Goal: Register for event/course

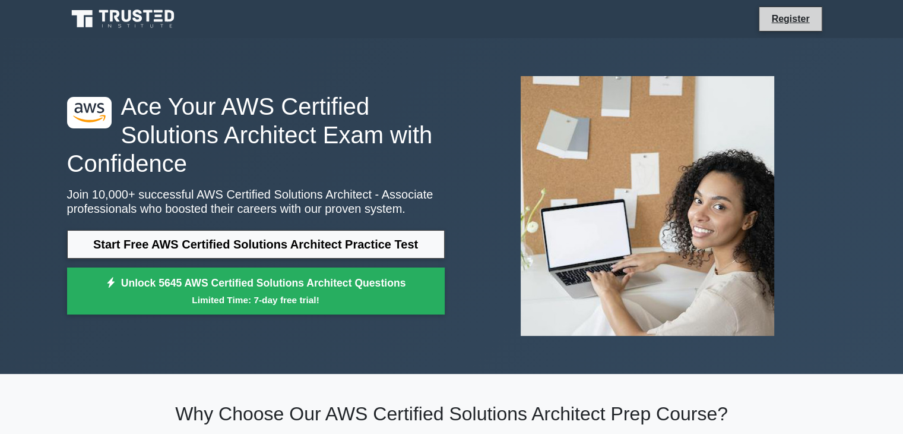
click at [787, 10] on li "Register" at bounding box center [790, 19] width 63 height 25
click at [788, 25] on link "Register" at bounding box center [790, 18] width 52 height 15
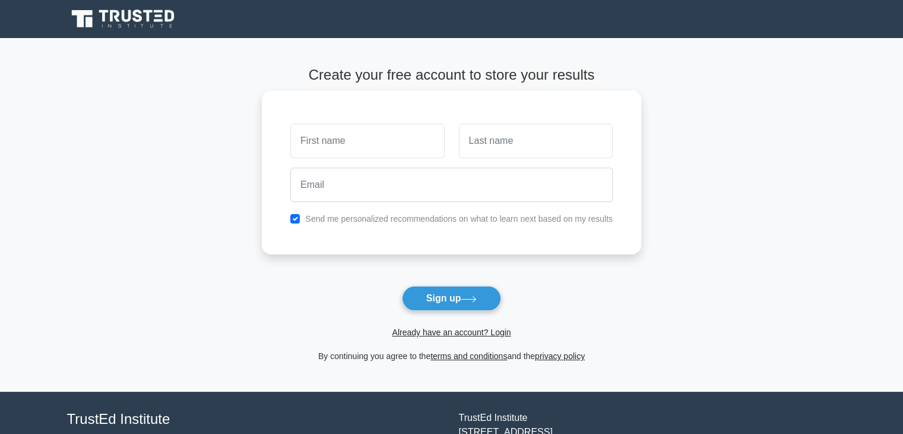
click at [388, 153] on input "text" at bounding box center [367, 141] width 154 height 34
type input "Umidjon"
type input "[PERSON_NAME]"
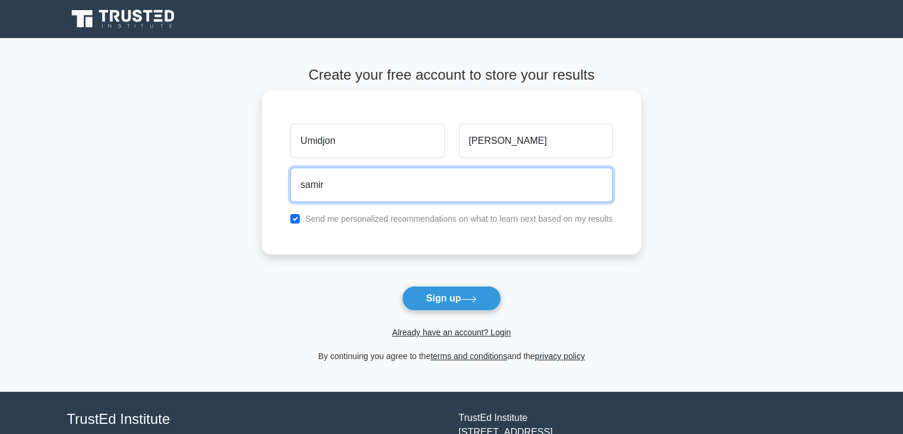
type input "[EMAIL_ADDRESS][DOMAIN_NAME]"
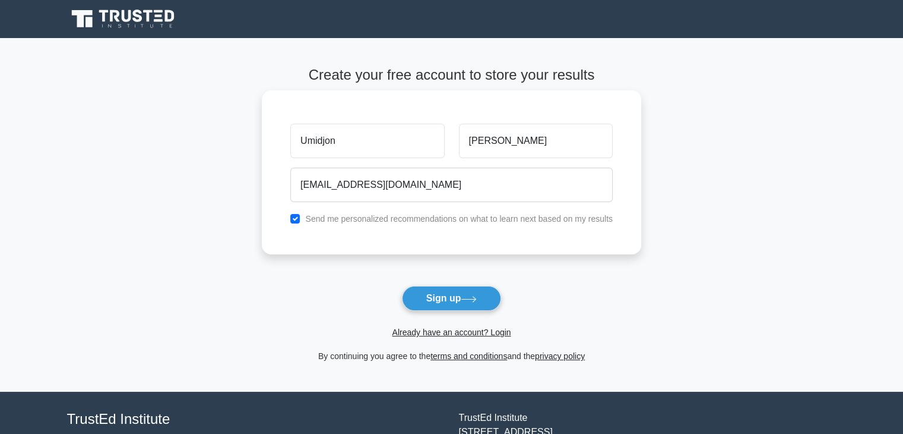
click at [437, 221] on label "Send me personalized recommendations on what to learn next based on my results" at bounding box center [459, 219] width 308 height 10
click at [293, 219] on input "checkbox" at bounding box center [295, 219] width 10 height 10
checkbox input "false"
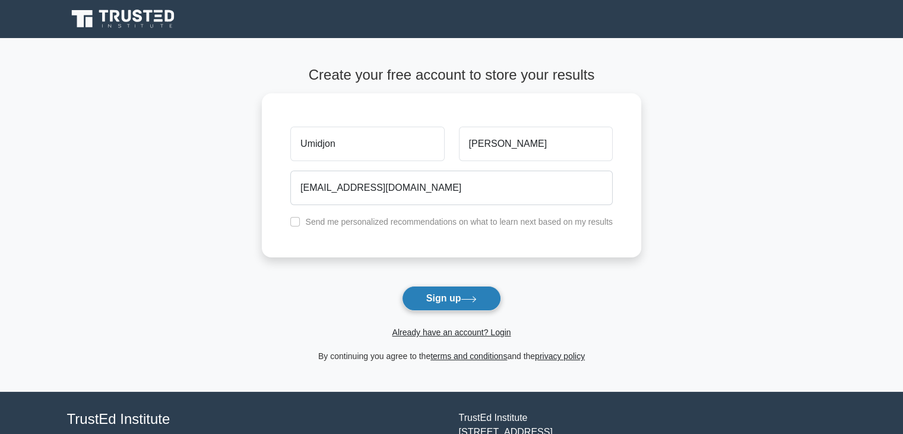
click at [432, 307] on button "Sign up" at bounding box center [452, 298] width 100 height 25
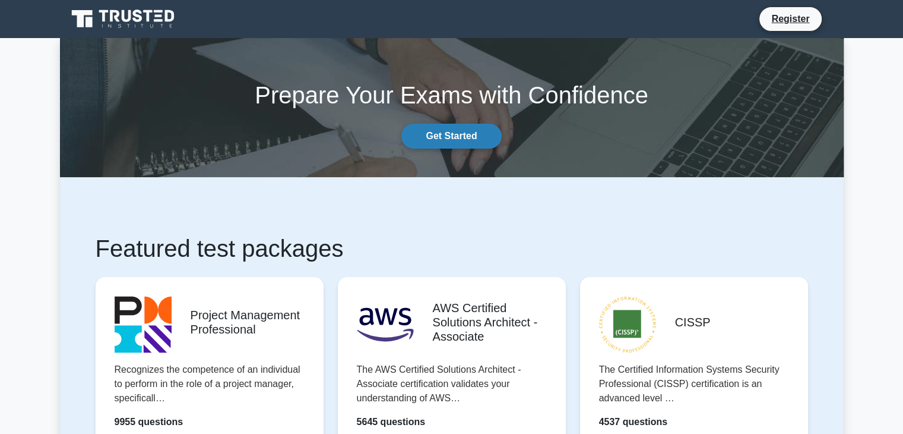
click at [437, 126] on link "Get Started" at bounding box center [451, 136] width 100 height 25
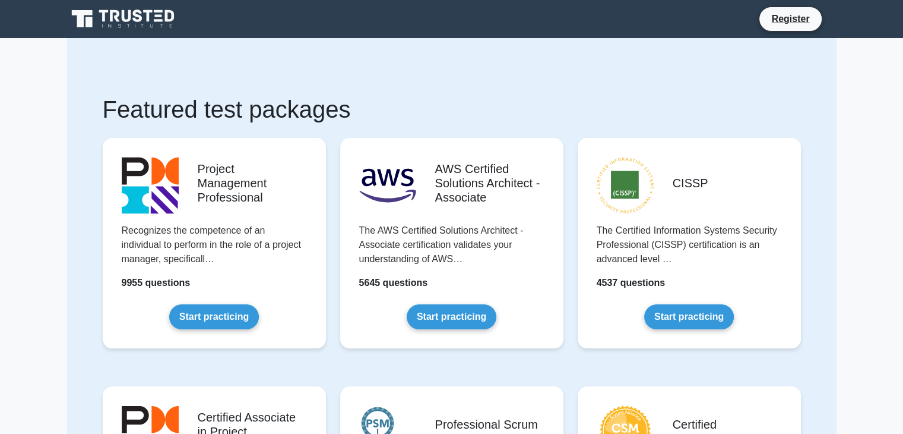
scroll to position [1700, 0]
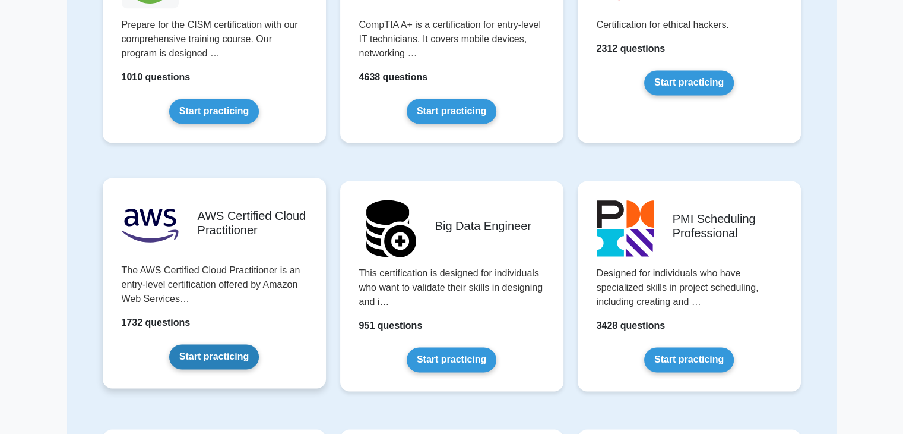
click at [194, 352] on link "Start practicing" at bounding box center [214, 356] width 90 height 25
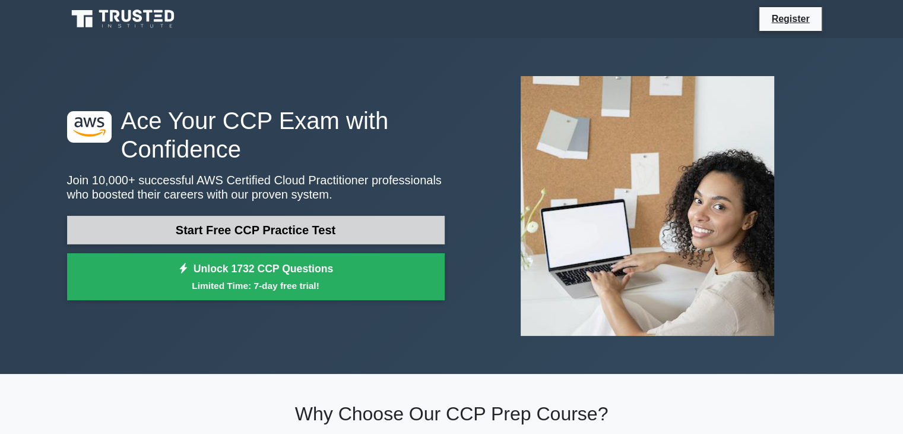
click at [307, 225] on link "Start Free CCP Practice Test" at bounding box center [256, 230] width 378 height 29
click at [226, 235] on link "Start Free CCP Practice Test" at bounding box center [256, 230] width 378 height 29
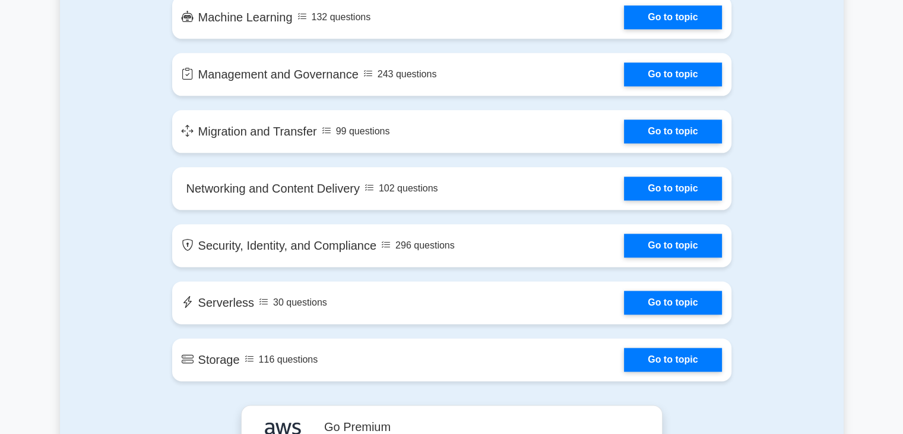
scroll to position [1473, 0]
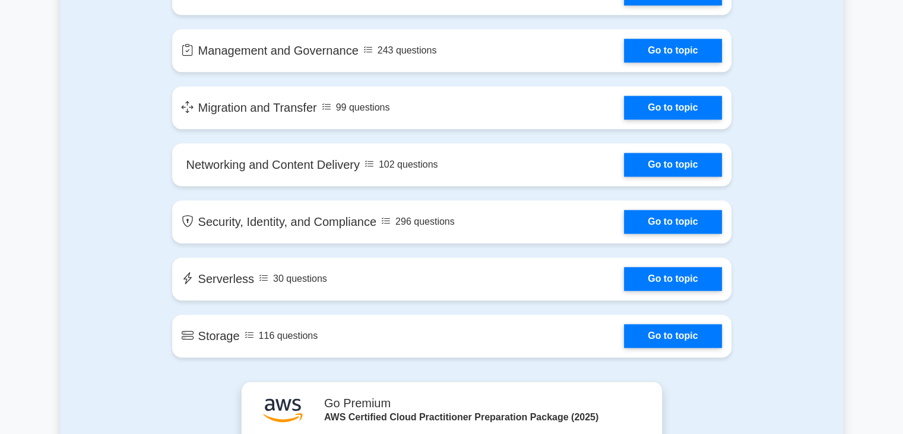
click at [624, 324] on link "Go to topic" at bounding box center [672, 336] width 97 height 24
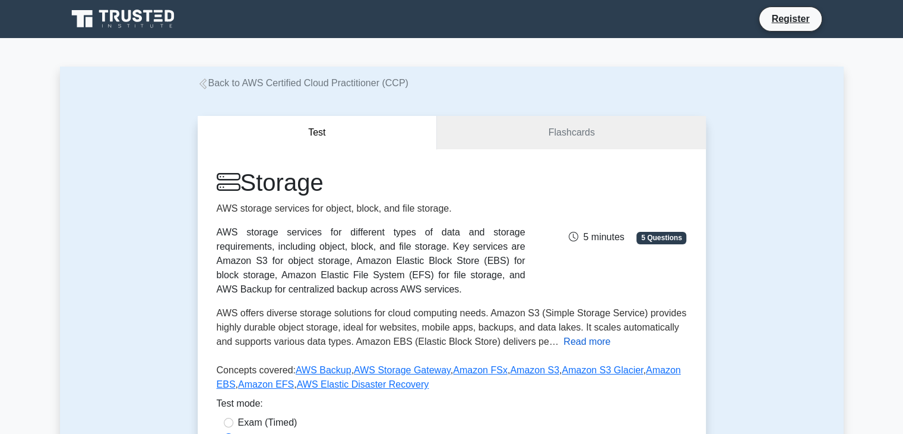
click at [577, 338] on button "Read more" at bounding box center [587, 341] width 47 height 14
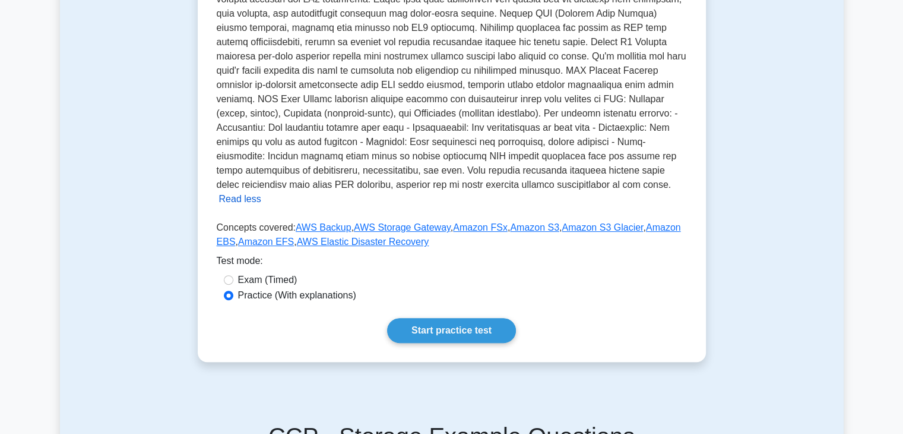
scroll to position [404, 0]
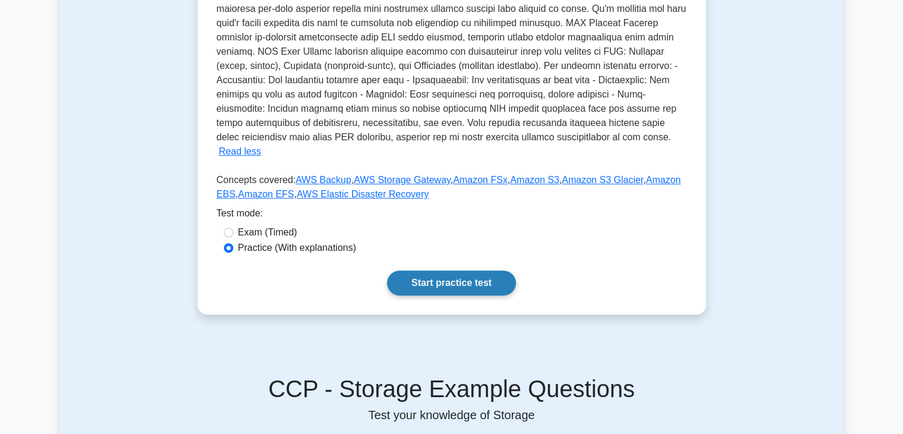
click at [448, 272] on link "Start practice test" at bounding box center [451, 282] width 129 height 25
click at [234, 225] on div "Exam (Timed)" at bounding box center [452, 232] width 456 height 14
click at [235, 225] on div "Exam (Timed)" at bounding box center [452, 232] width 456 height 14
click at [228, 227] on input "Exam (Timed)" at bounding box center [229, 232] width 10 height 10
radio input "true"
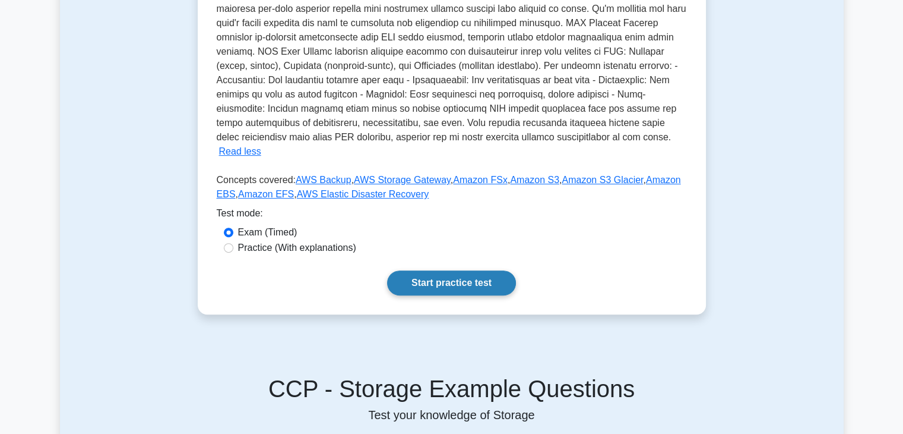
click at [397, 270] on link "Start practice test" at bounding box center [451, 282] width 129 height 25
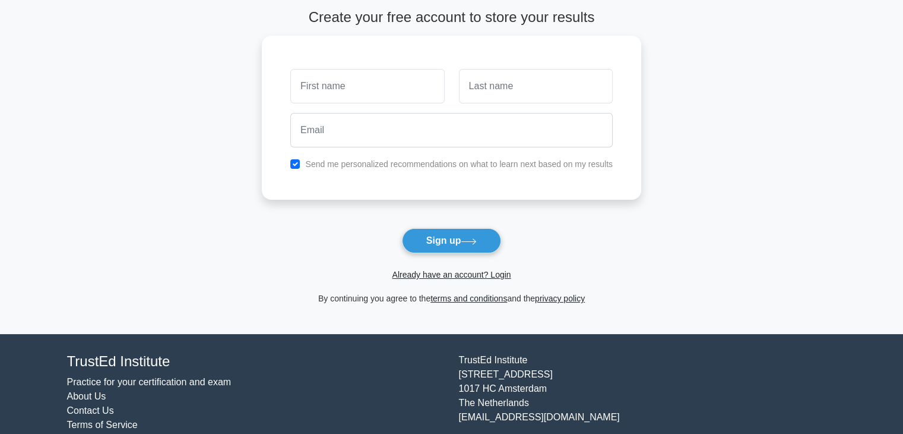
scroll to position [59, 0]
